Goal: Information Seeking & Learning: Learn about a topic

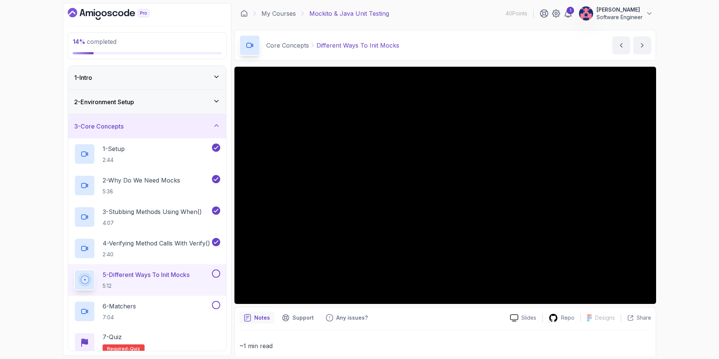
scroll to position [116, 0]
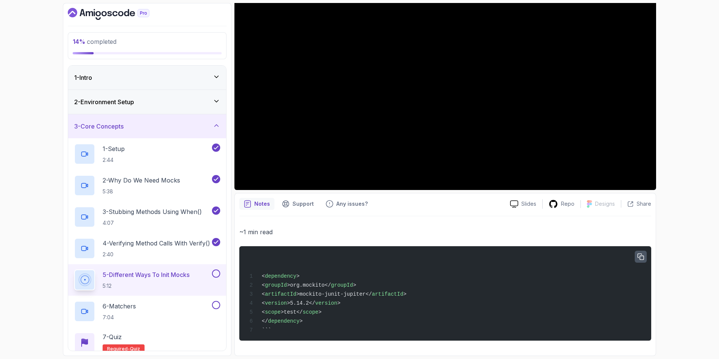
click at [637, 254] on icon "button" at bounding box center [640, 257] width 7 height 7
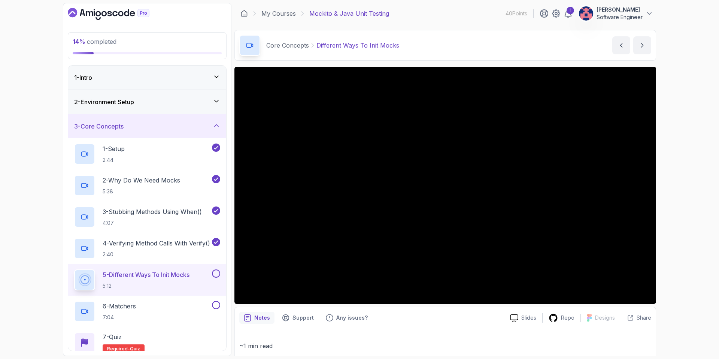
scroll to position [0, 0]
click at [215, 273] on button at bounding box center [216, 273] width 8 height 8
click at [186, 318] on div "6 - Matchers 7:04" at bounding box center [142, 311] width 136 height 21
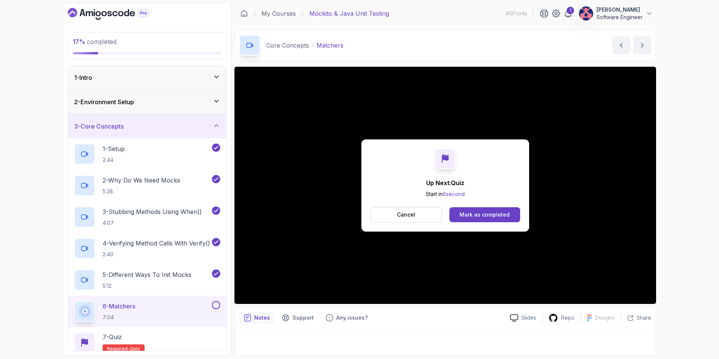
click at [176, 135] on div "3 - Core Concepts" at bounding box center [147, 126] width 158 height 24
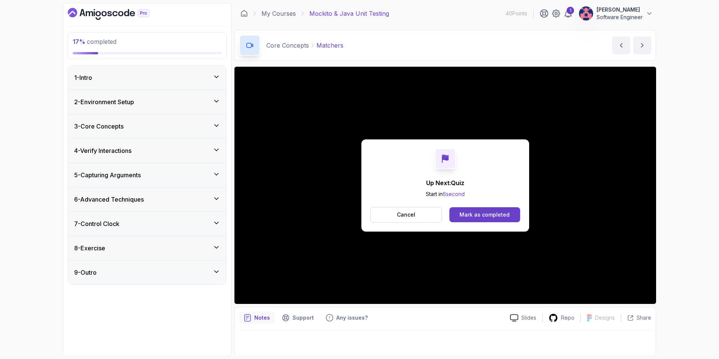
click at [183, 150] on div "4 - Verify Interactions" at bounding box center [147, 150] width 146 height 9
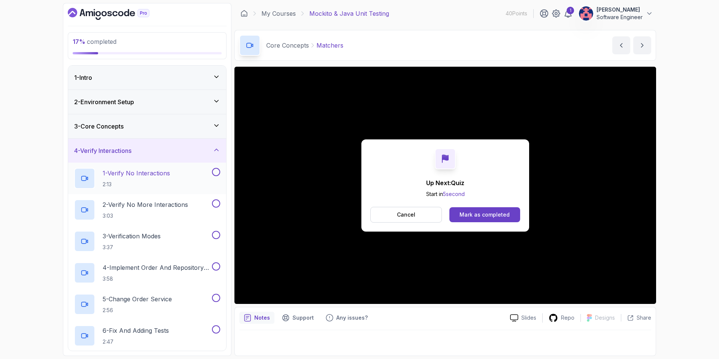
click at [188, 181] on div "1 - Verify No Interactions 2:13" at bounding box center [142, 178] width 136 height 21
